Goal: Task Accomplishment & Management: Manage account settings

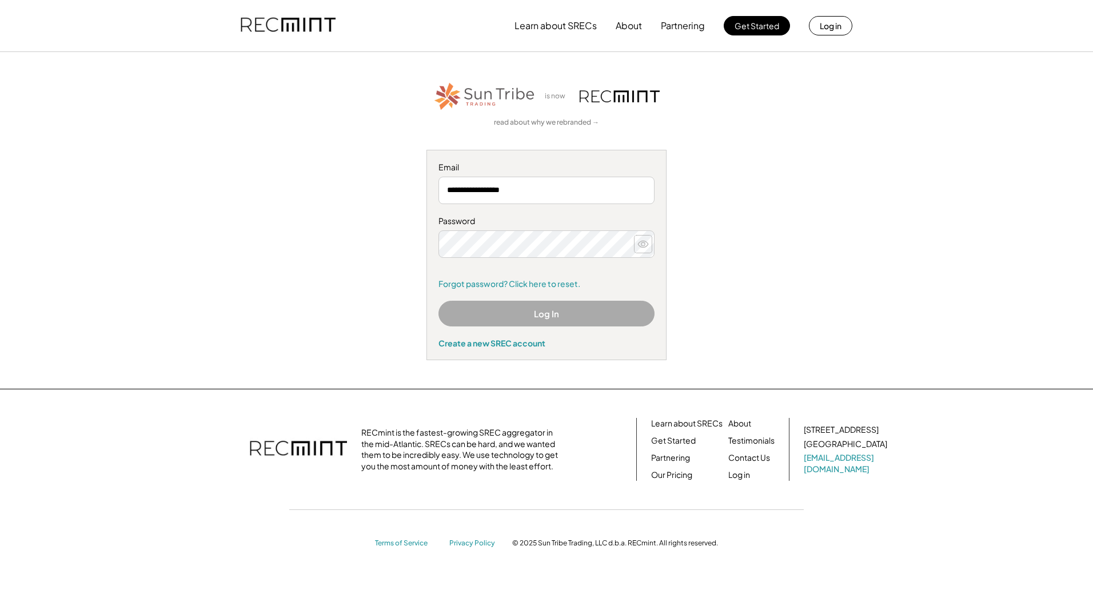
click at [645, 245] on icon at bounding box center [642, 243] width 11 height 11
click at [544, 312] on button "Log In" at bounding box center [546, 314] width 216 height 26
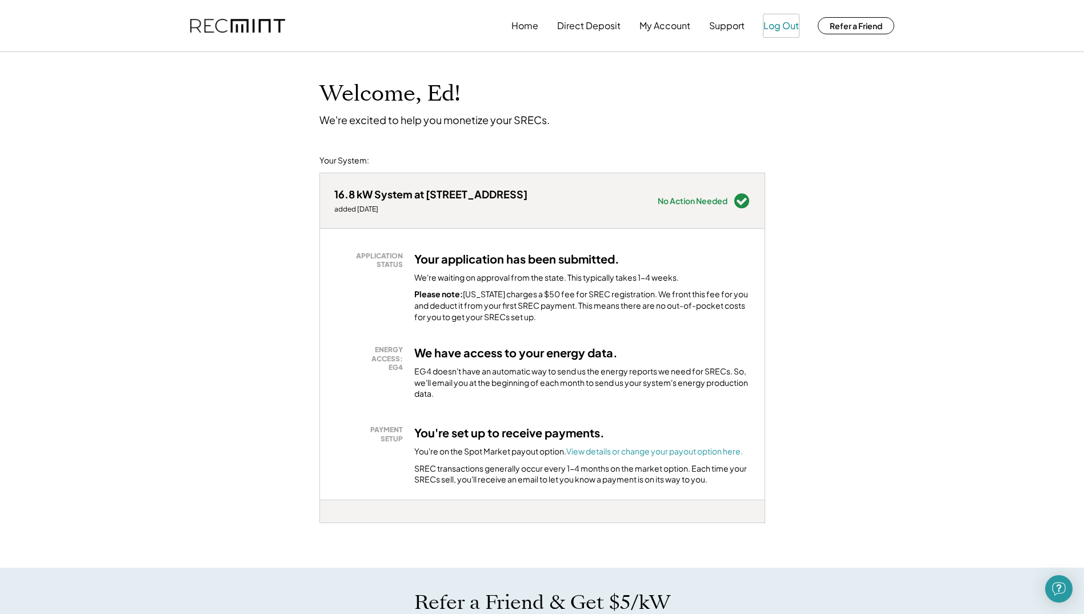
click at [779, 26] on button "Log Out" at bounding box center [781, 25] width 35 height 23
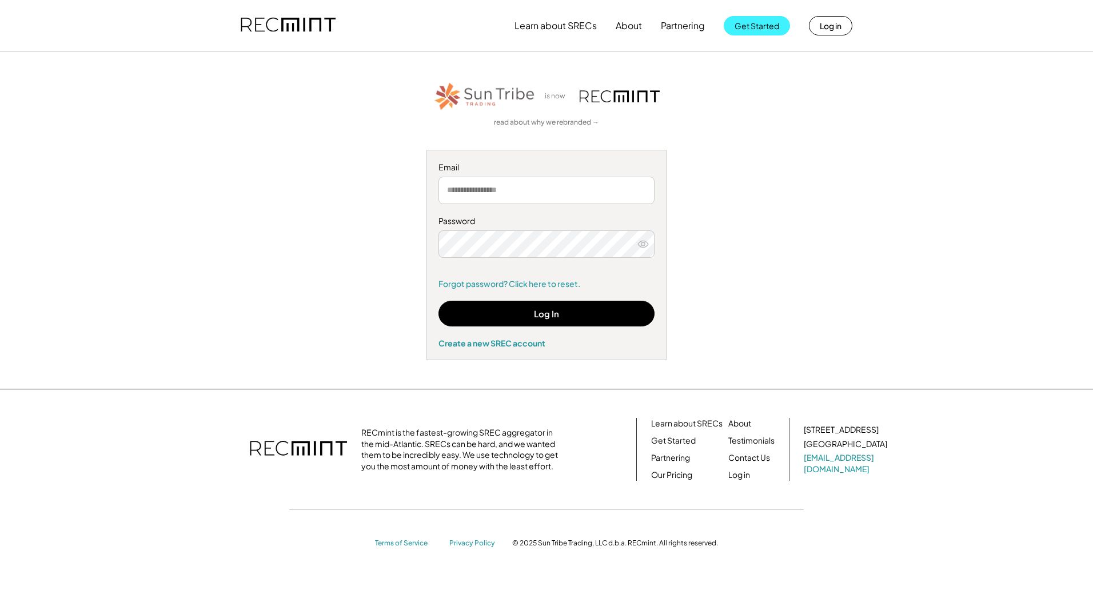
type input "**********"
